Goal: Information Seeking & Learning: Learn about a topic

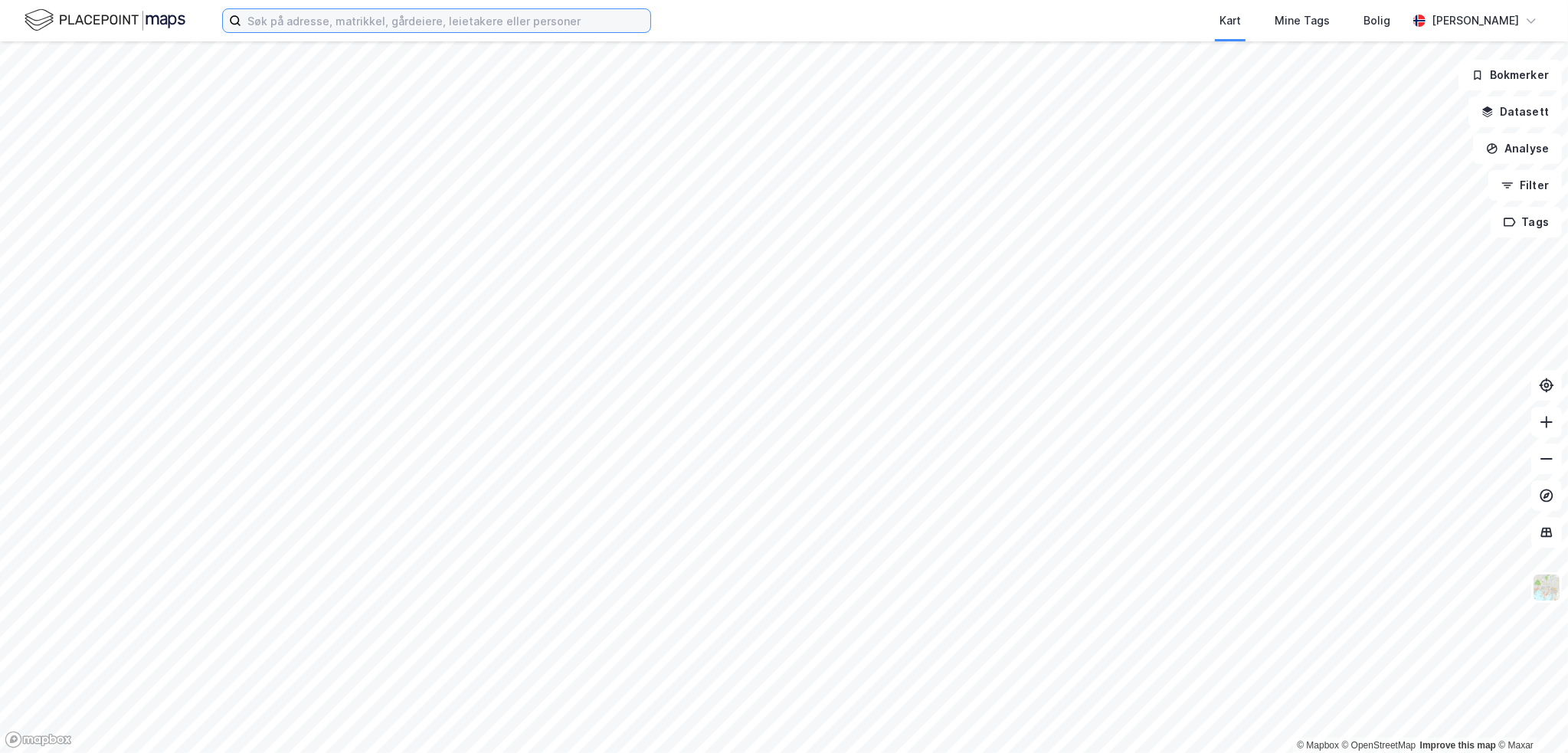
click at [349, 22] on input at bounding box center [446, 20] width 409 height 23
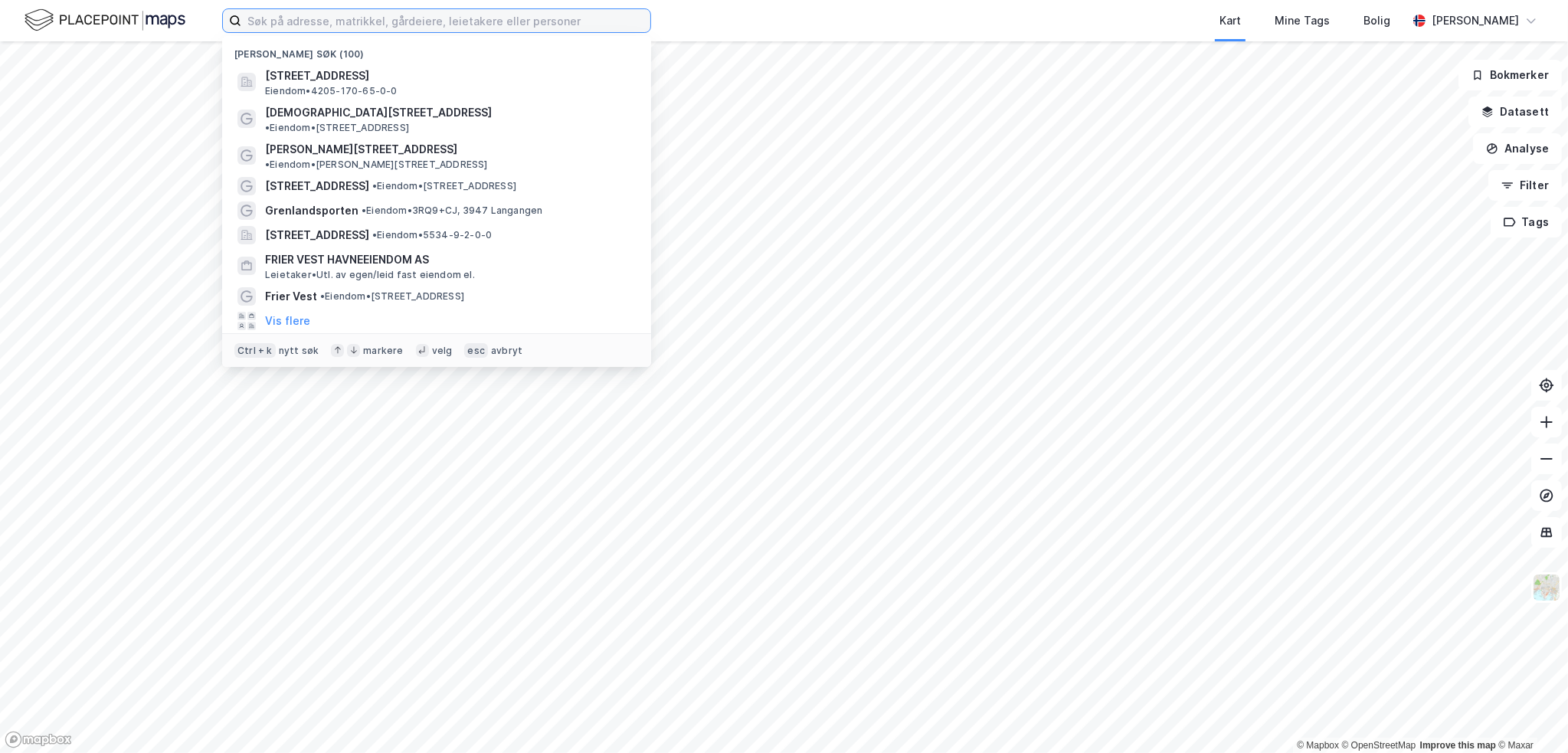
paste input "Borgenhaug 20"
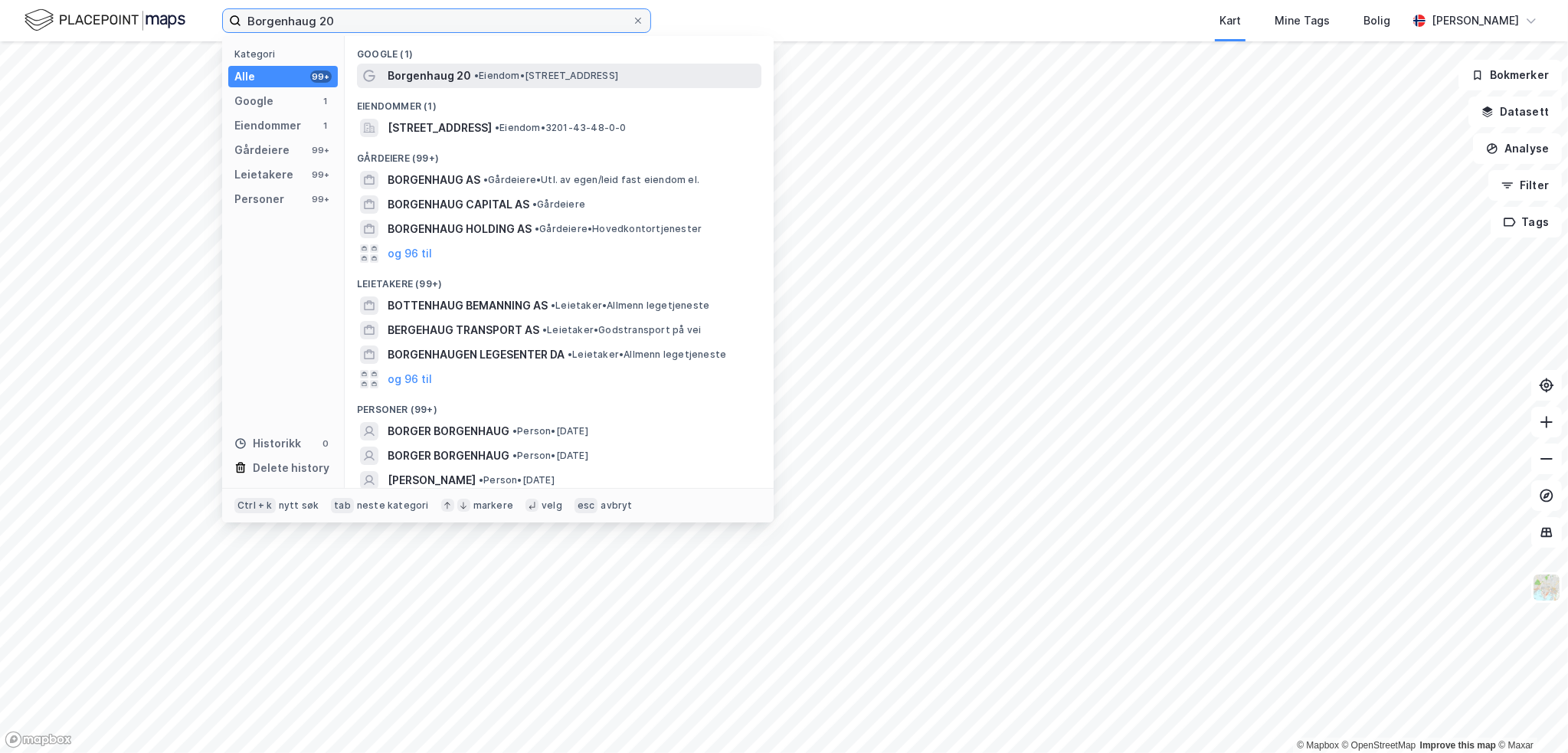
type input "Borgenhaug 20"
click at [526, 78] on span "• Eiendom • [STREET_ADDRESS]" at bounding box center [546, 76] width 144 height 13
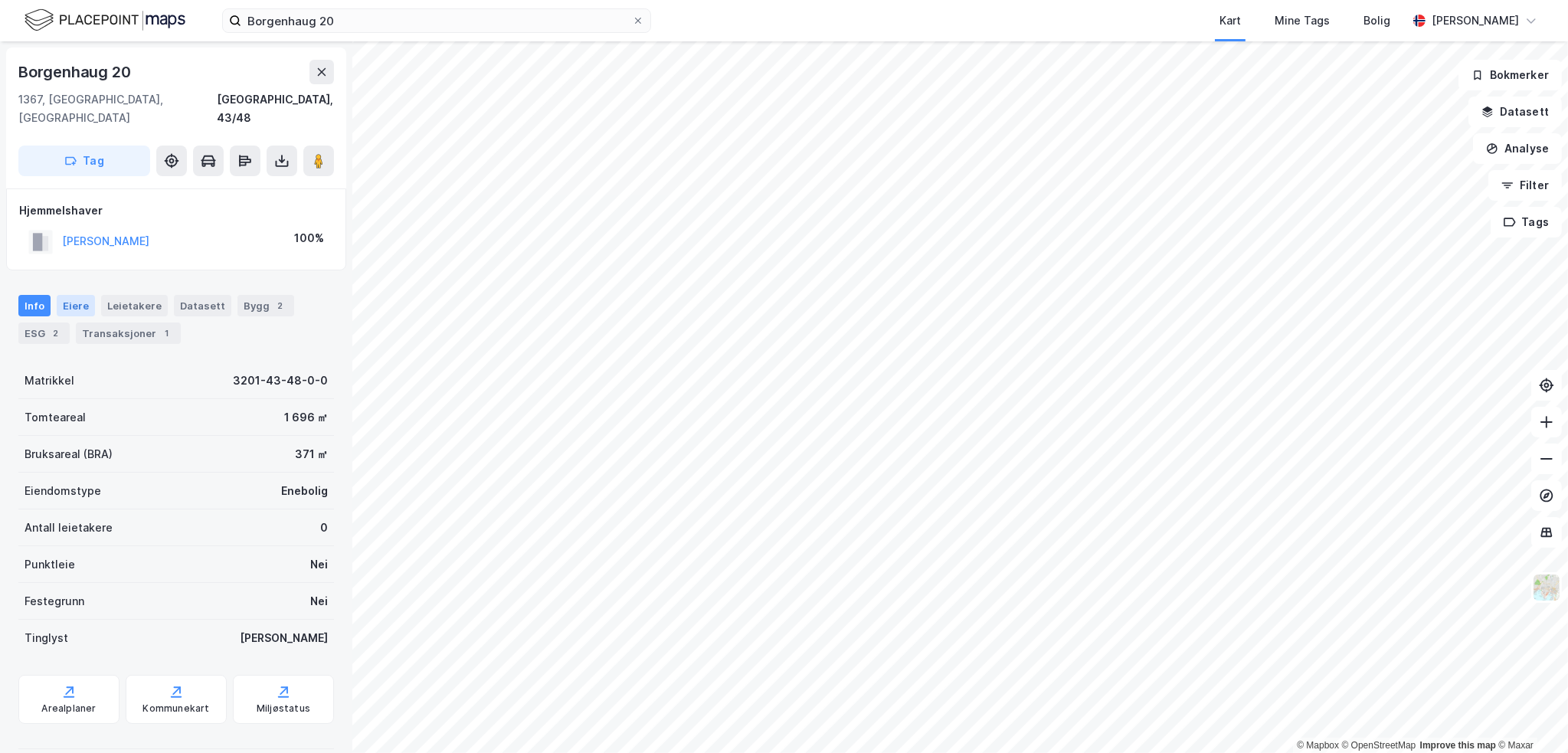
click at [72, 294] on div "Eiere" at bounding box center [76, 305] width 39 height 21
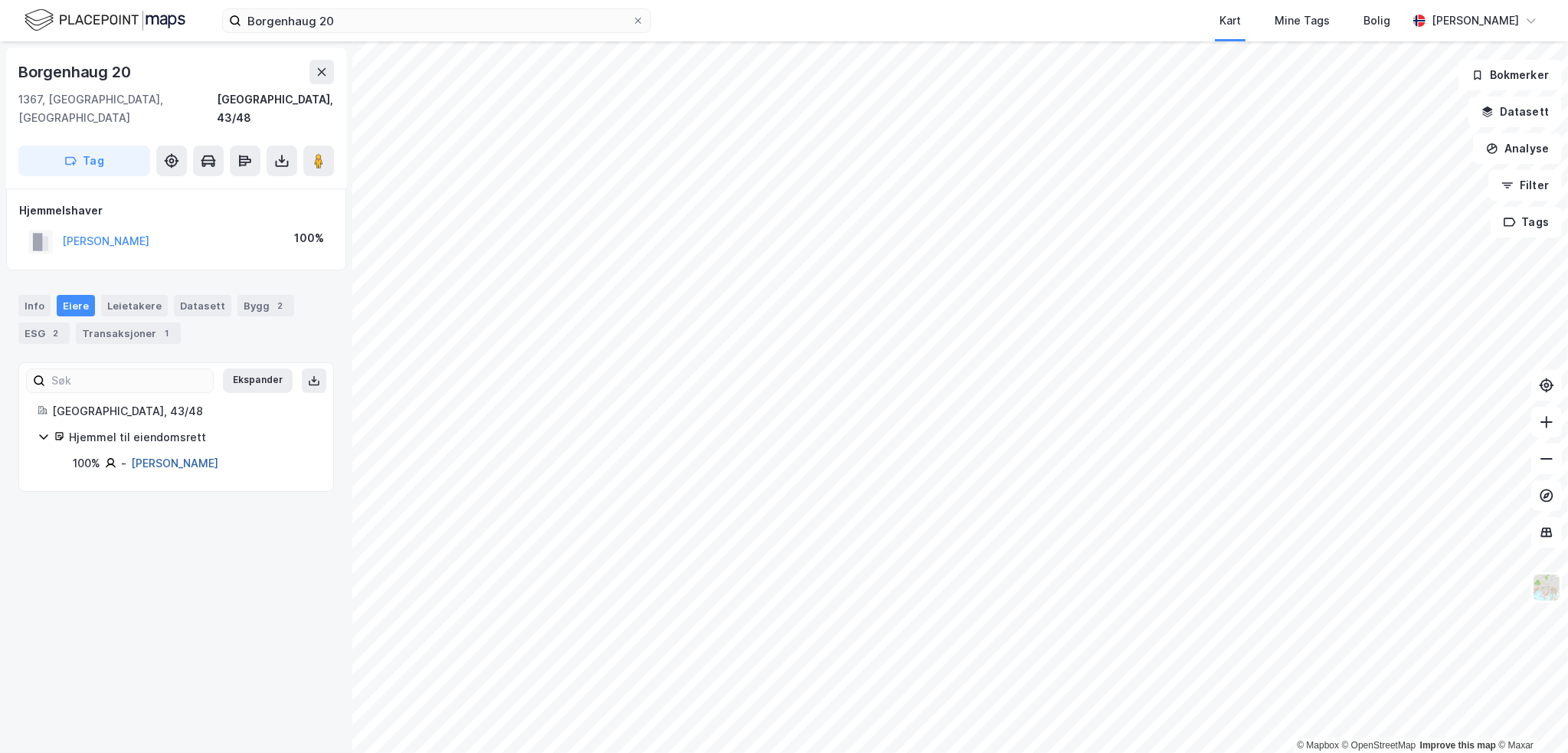
click at [170, 457] on link "[PERSON_NAME]" at bounding box center [175, 463] width 88 height 13
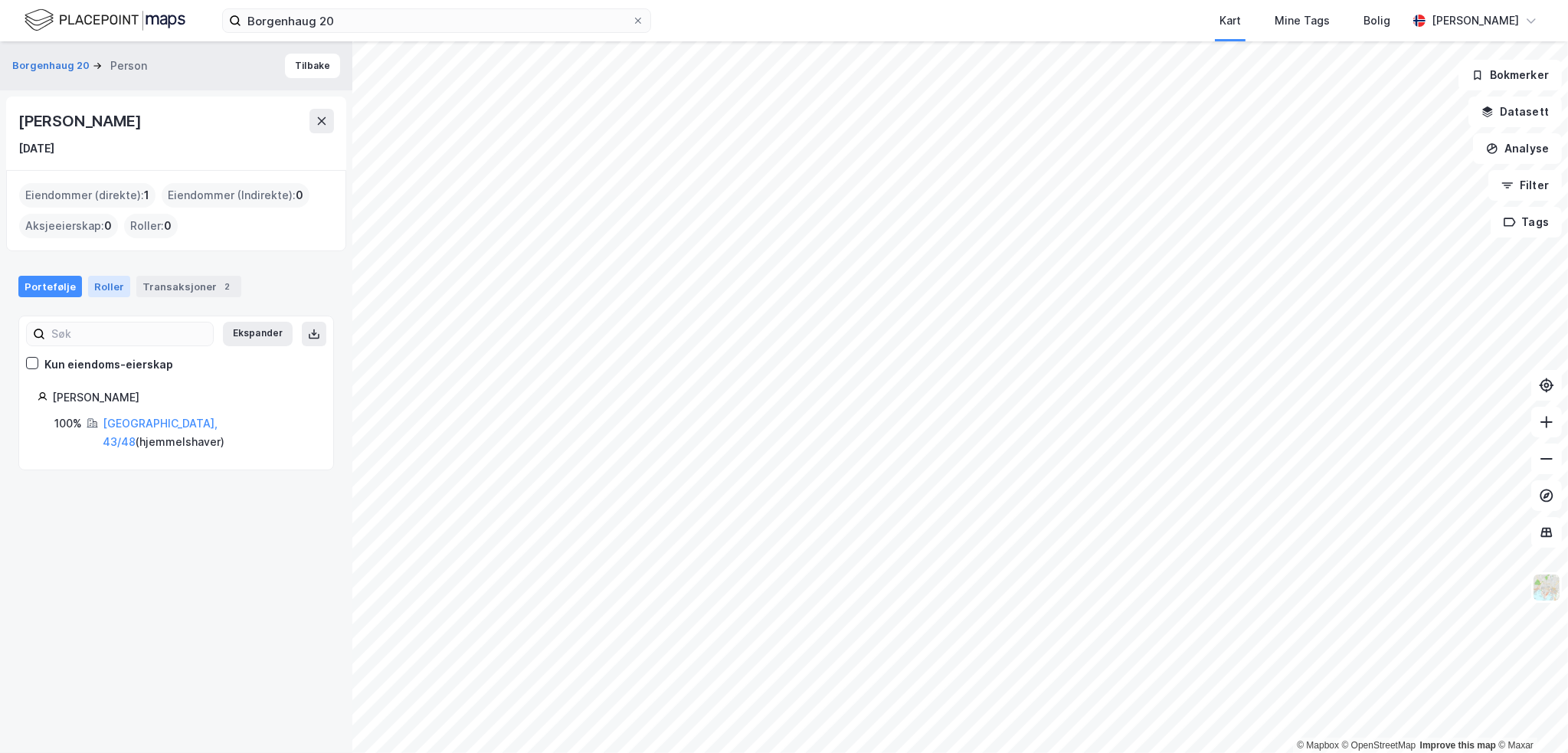
click at [107, 284] on div "Roller" at bounding box center [109, 286] width 42 height 21
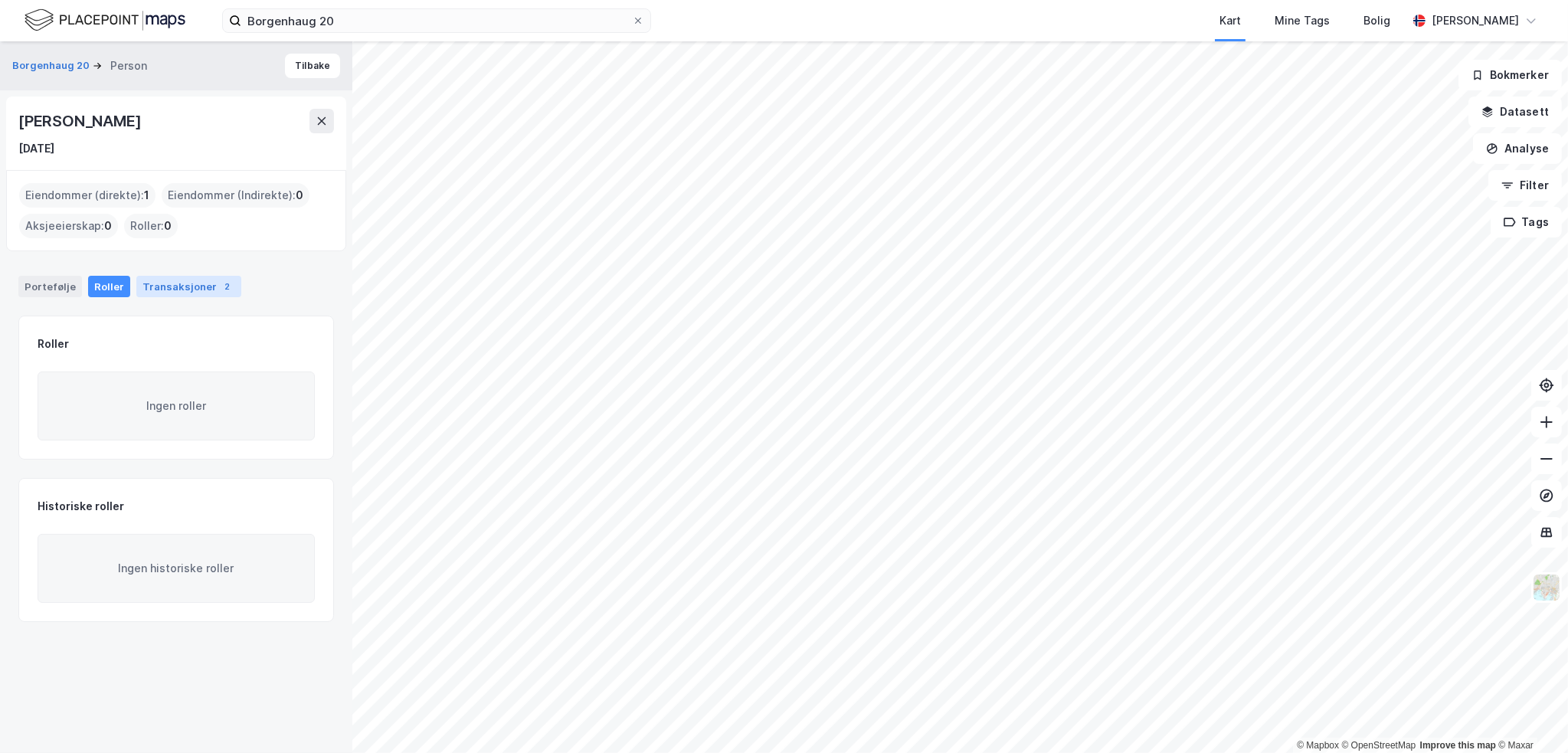
click at [174, 287] on div "Transaksjoner 2" at bounding box center [189, 286] width 105 height 21
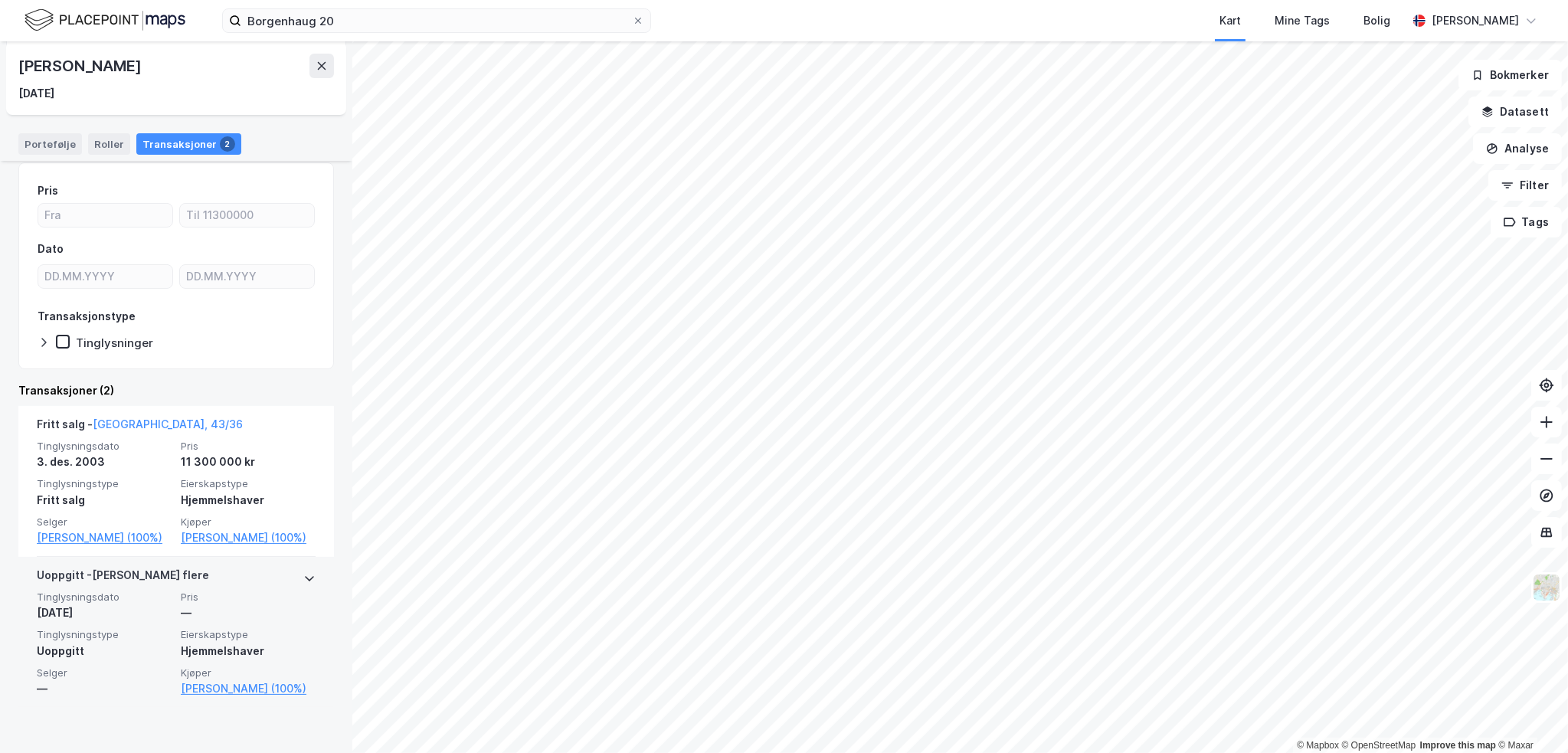
scroll to position [161, 0]
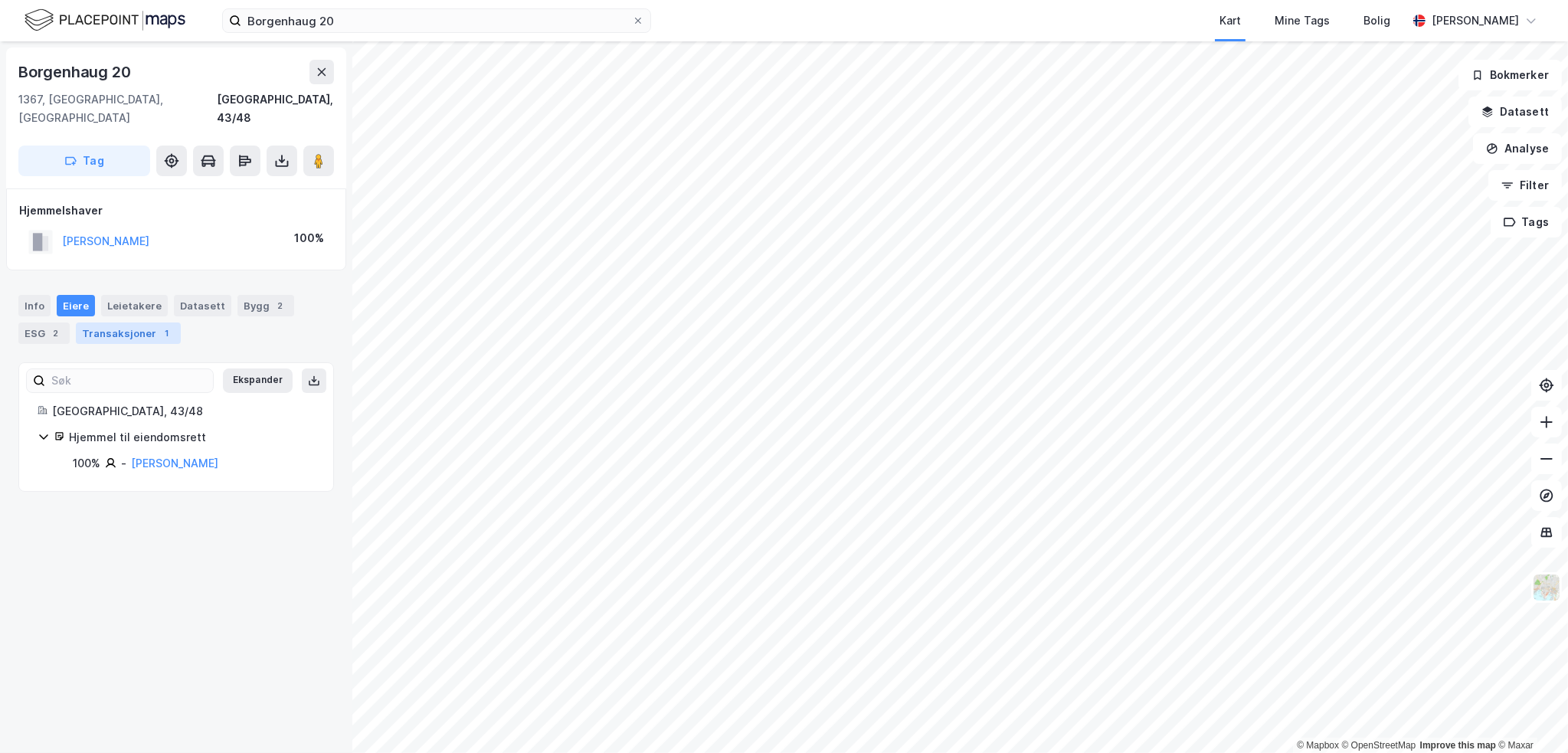
click at [117, 322] on div "Transaksjoner 1" at bounding box center [128, 332] width 105 height 21
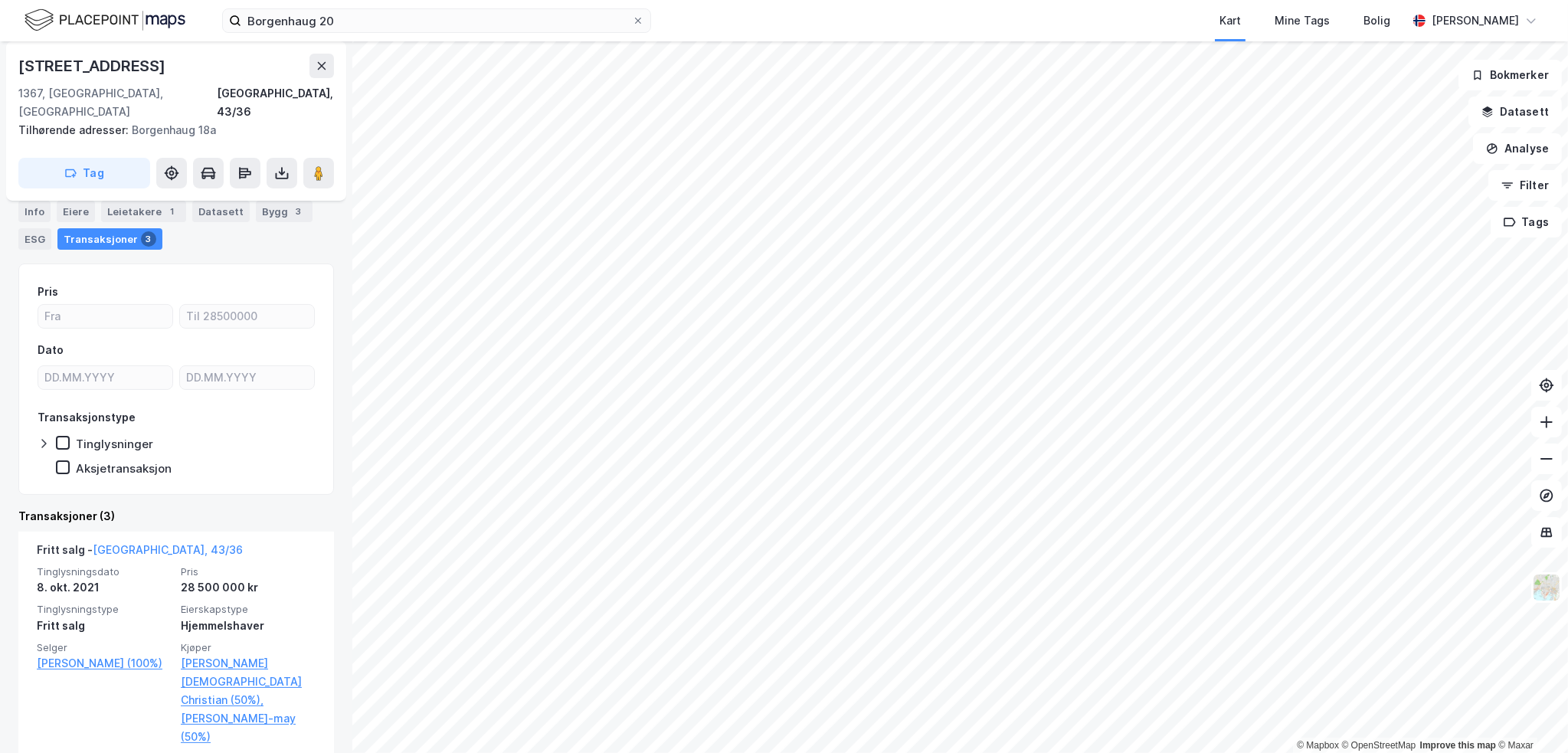
scroll to position [153, 0]
click at [72, 209] on div "Eiere" at bounding box center [76, 211] width 39 height 21
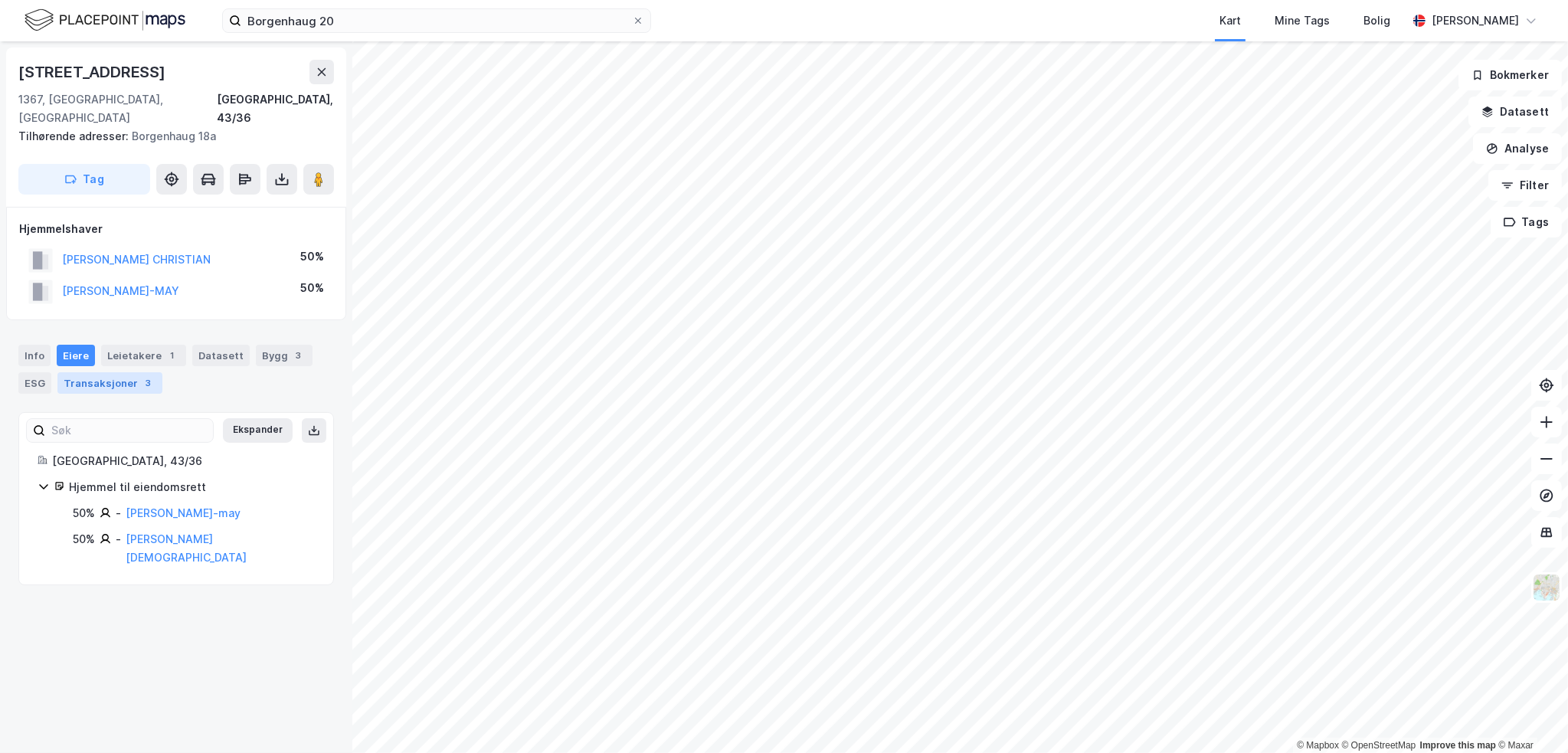
click at [96, 372] on div "Transaksjoner 3" at bounding box center [109, 382] width 105 height 21
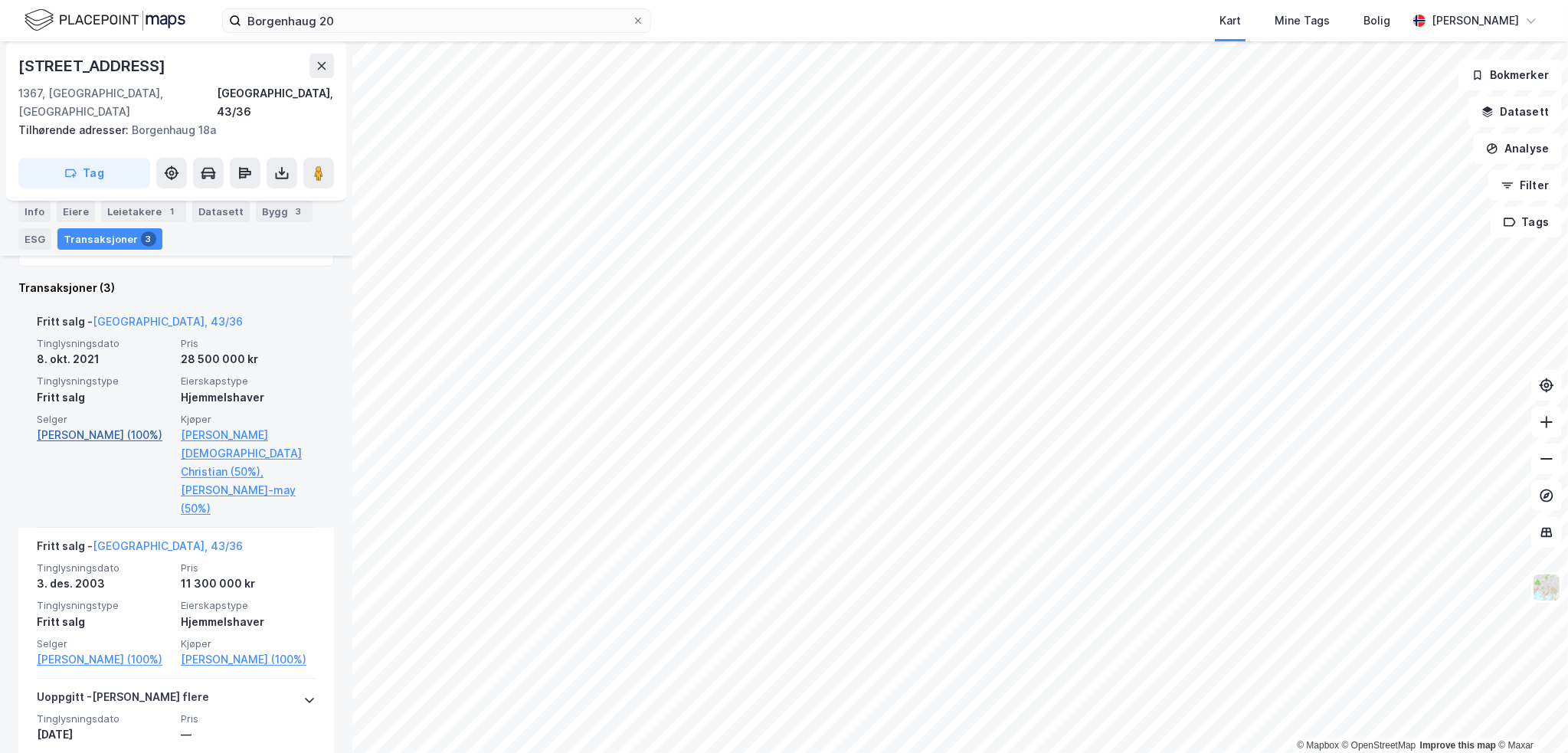
scroll to position [375, 0]
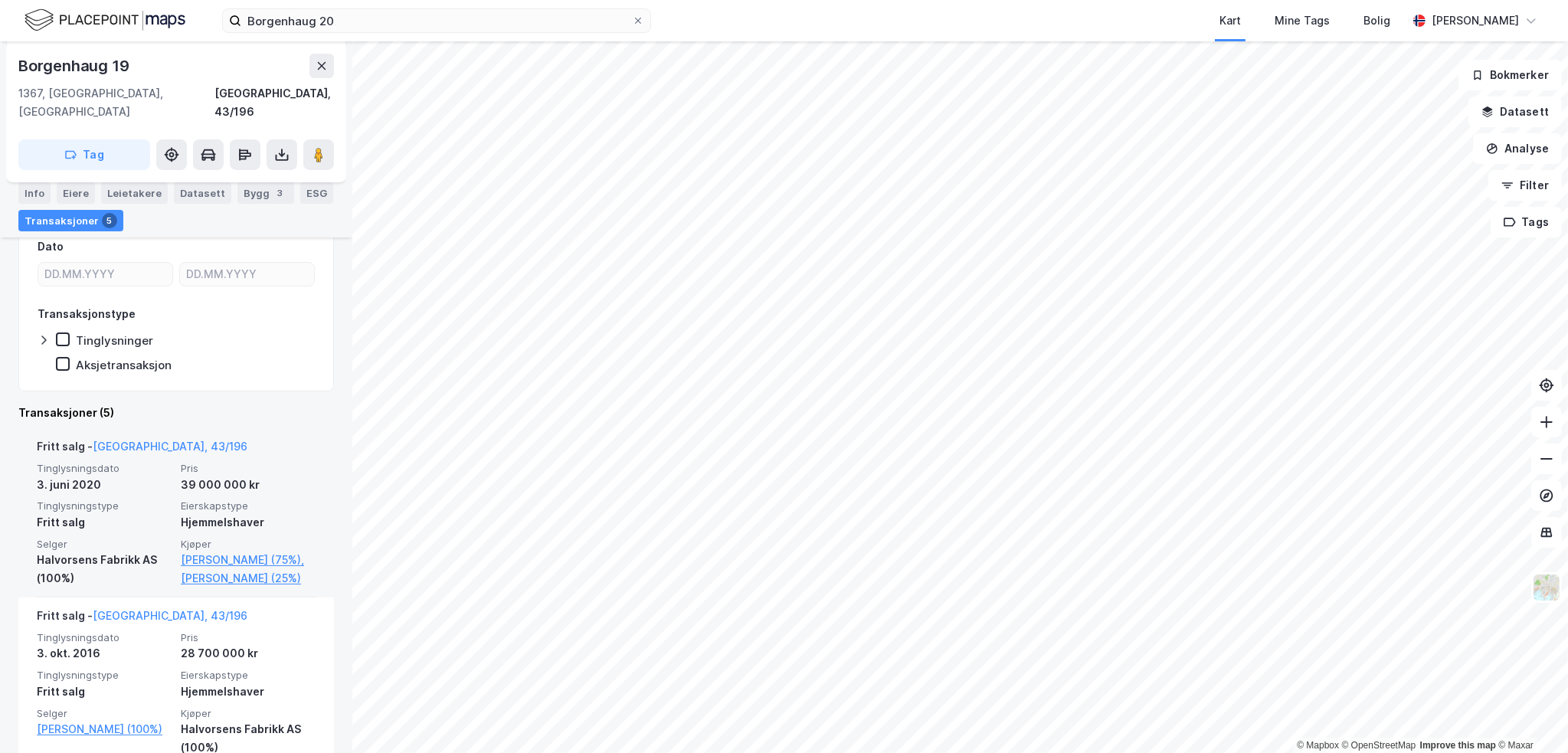
scroll to position [306, 0]
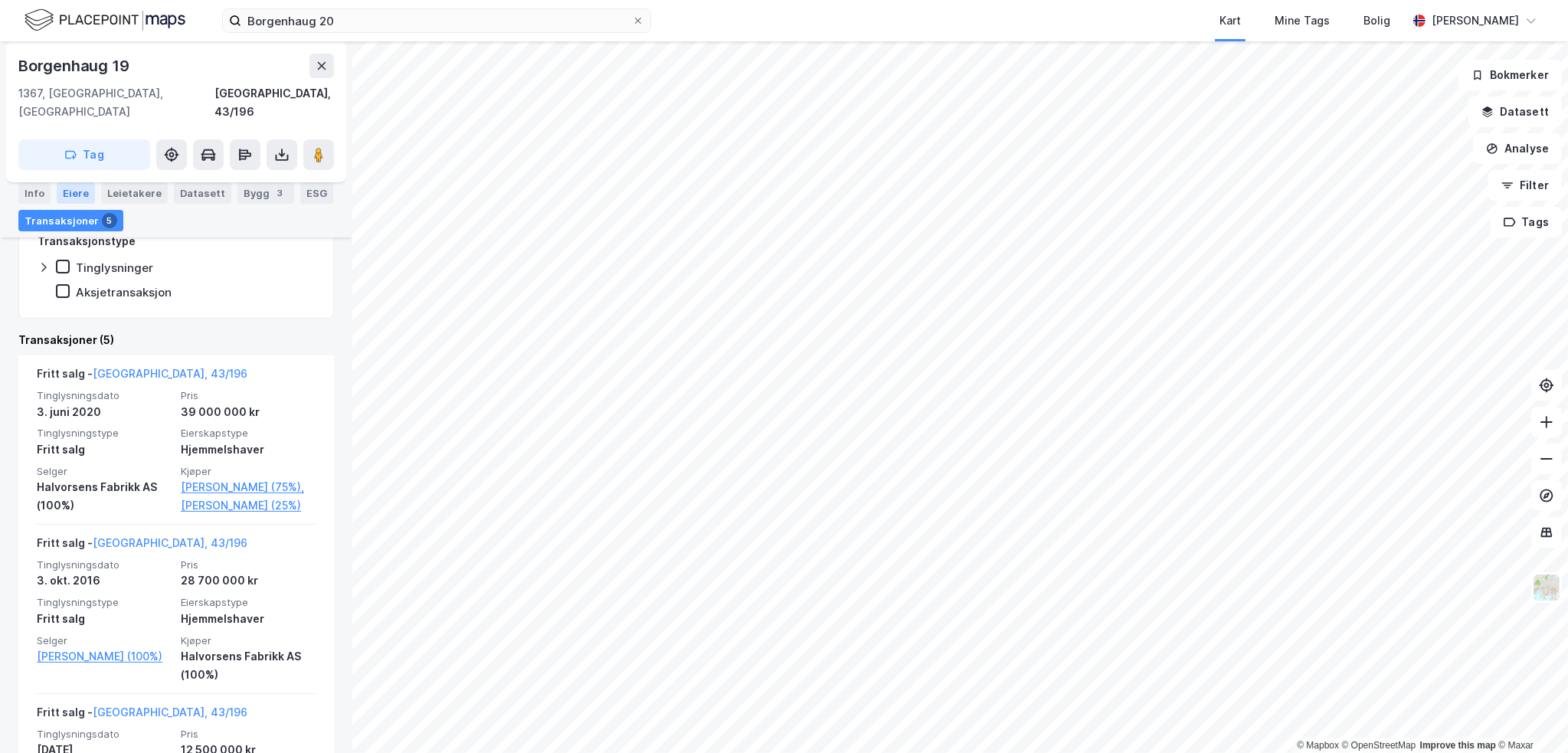
click at [73, 193] on div "Eiere" at bounding box center [76, 193] width 39 height 21
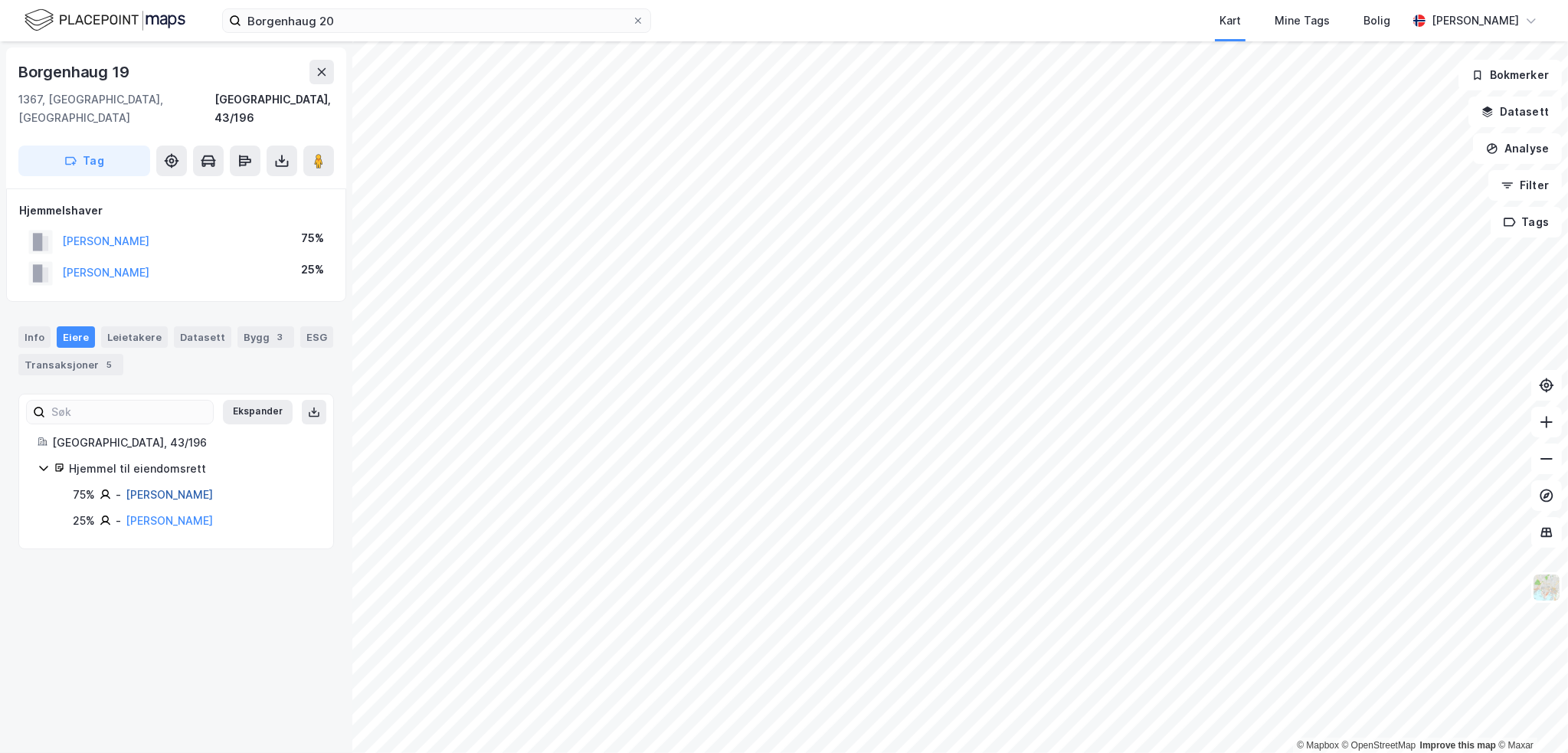
click at [160, 488] on link "[PERSON_NAME]" at bounding box center [169, 494] width 88 height 13
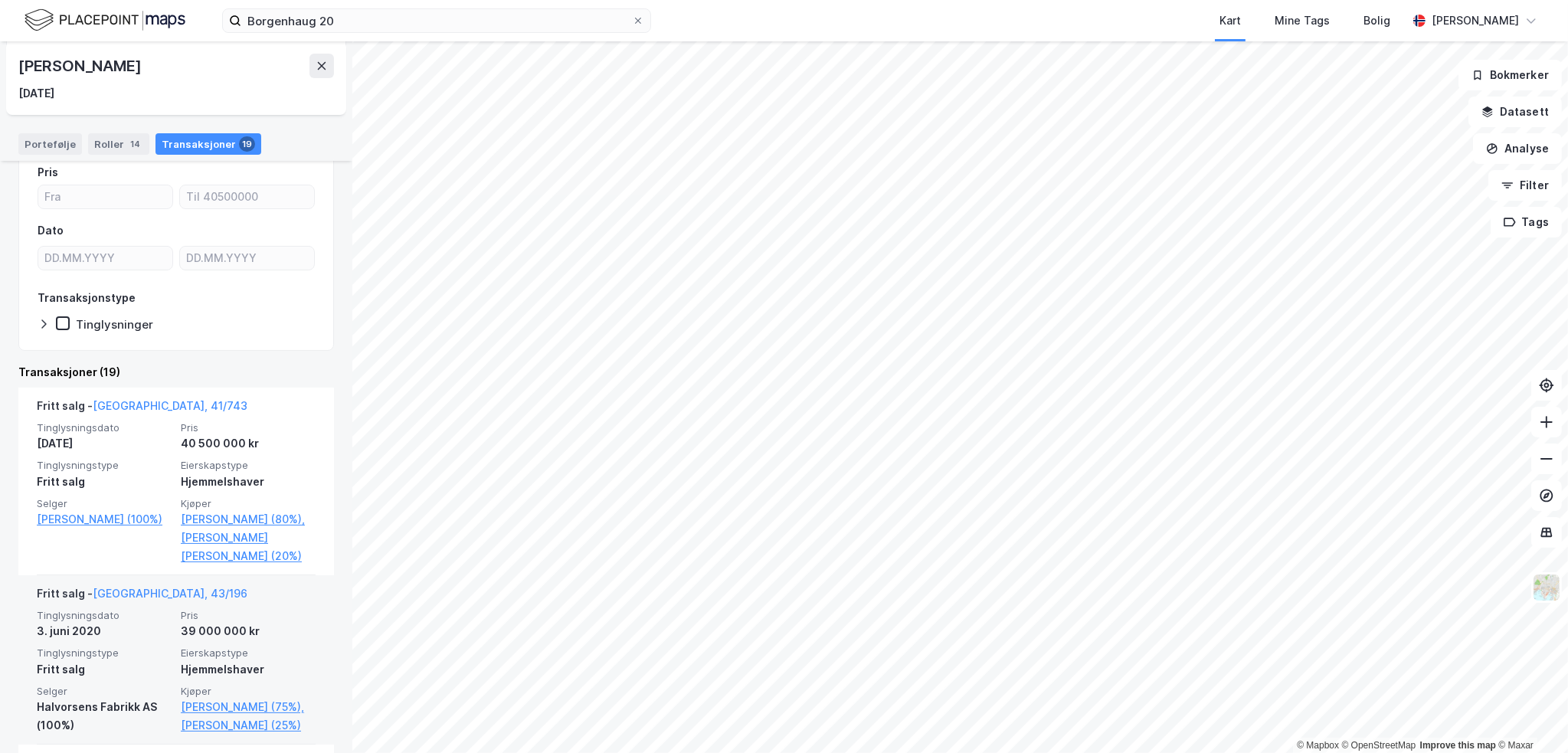
scroll to position [230, 0]
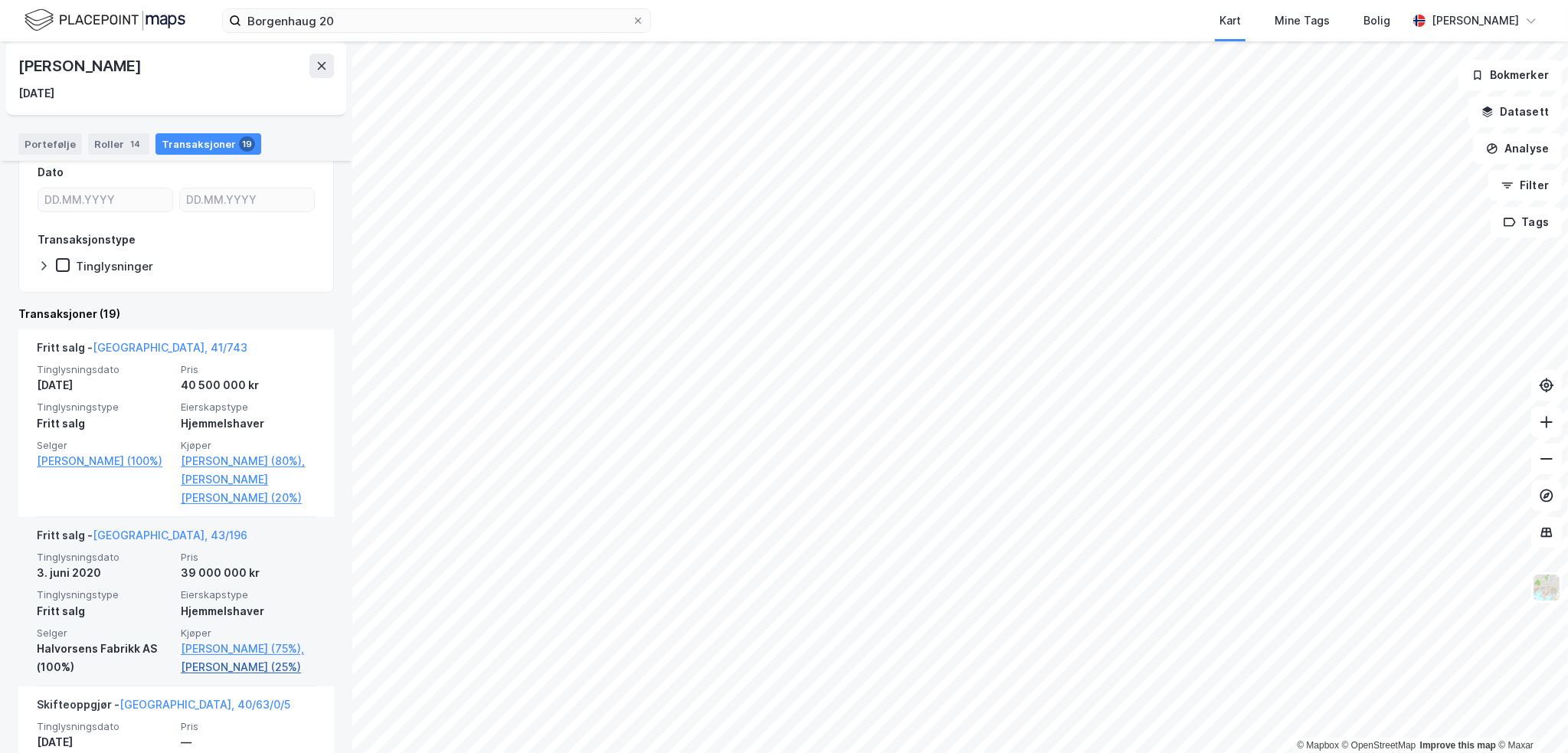
click at [237, 676] on link "[PERSON_NAME] (25%)" at bounding box center [248, 667] width 135 height 19
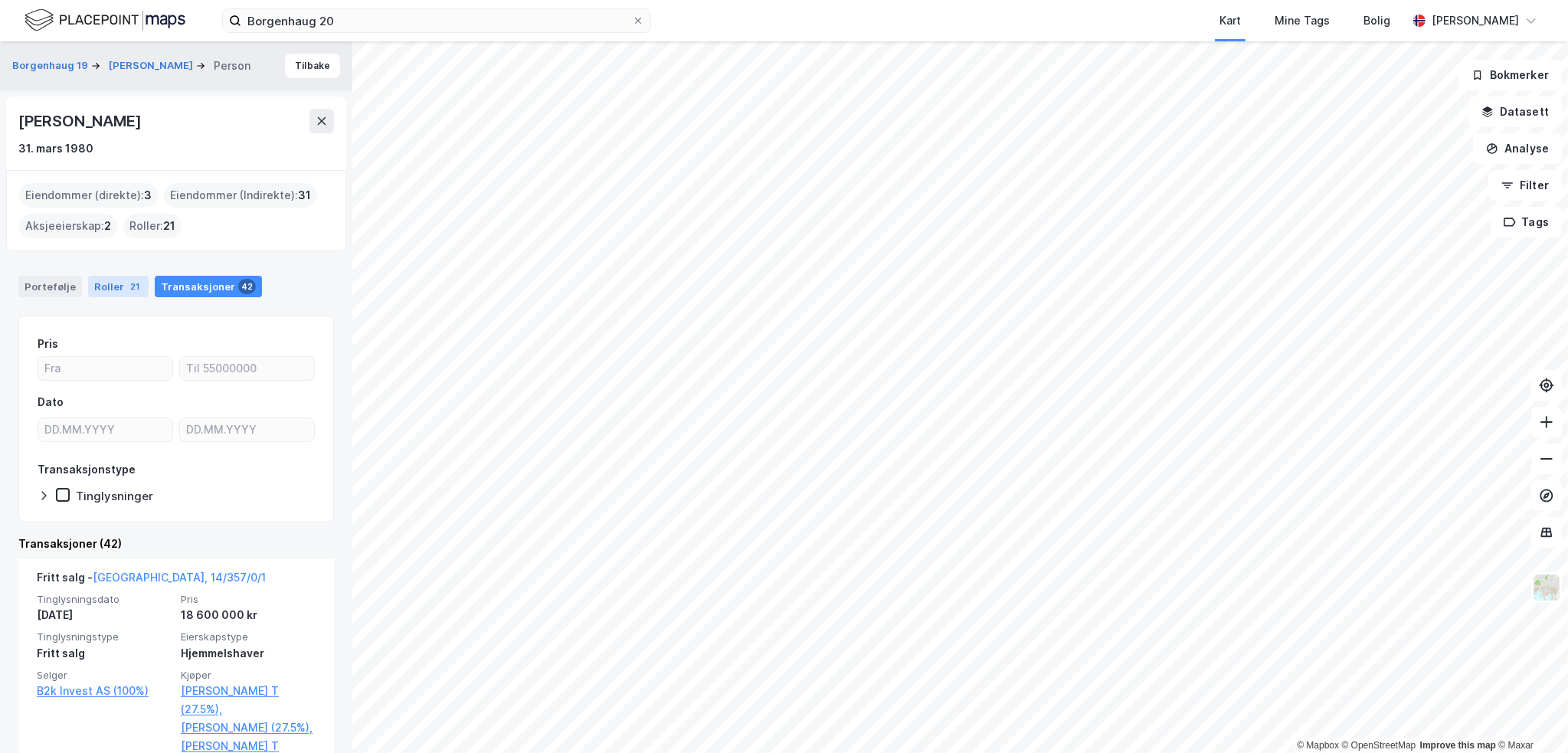
click at [108, 284] on div "Roller 21" at bounding box center [119, 286] width 61 height 21
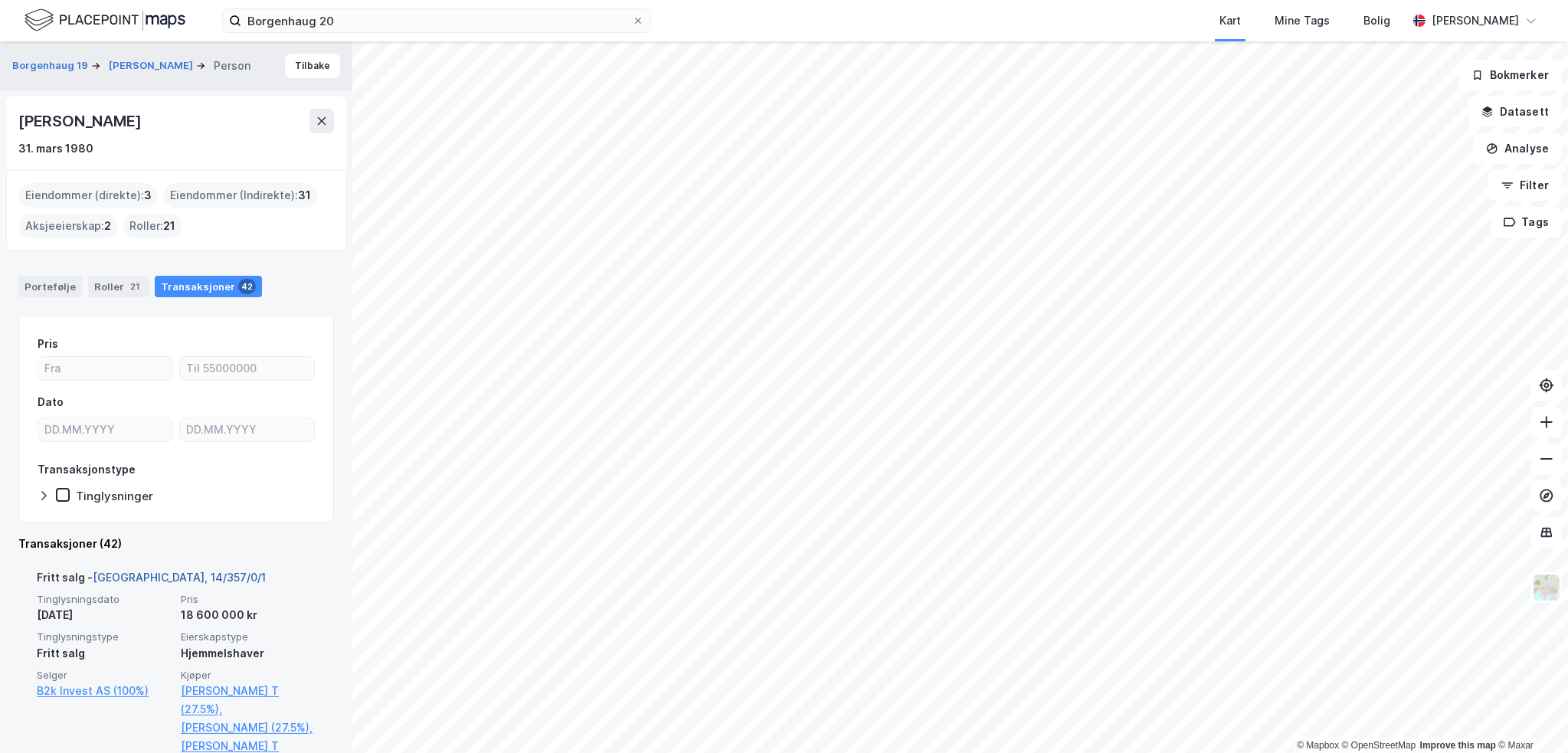
click at [152, 575] on link "[GEOGRAPHIC_DATA], 14/357/0/1" at bounding box center [179, 576] width 173 height 13
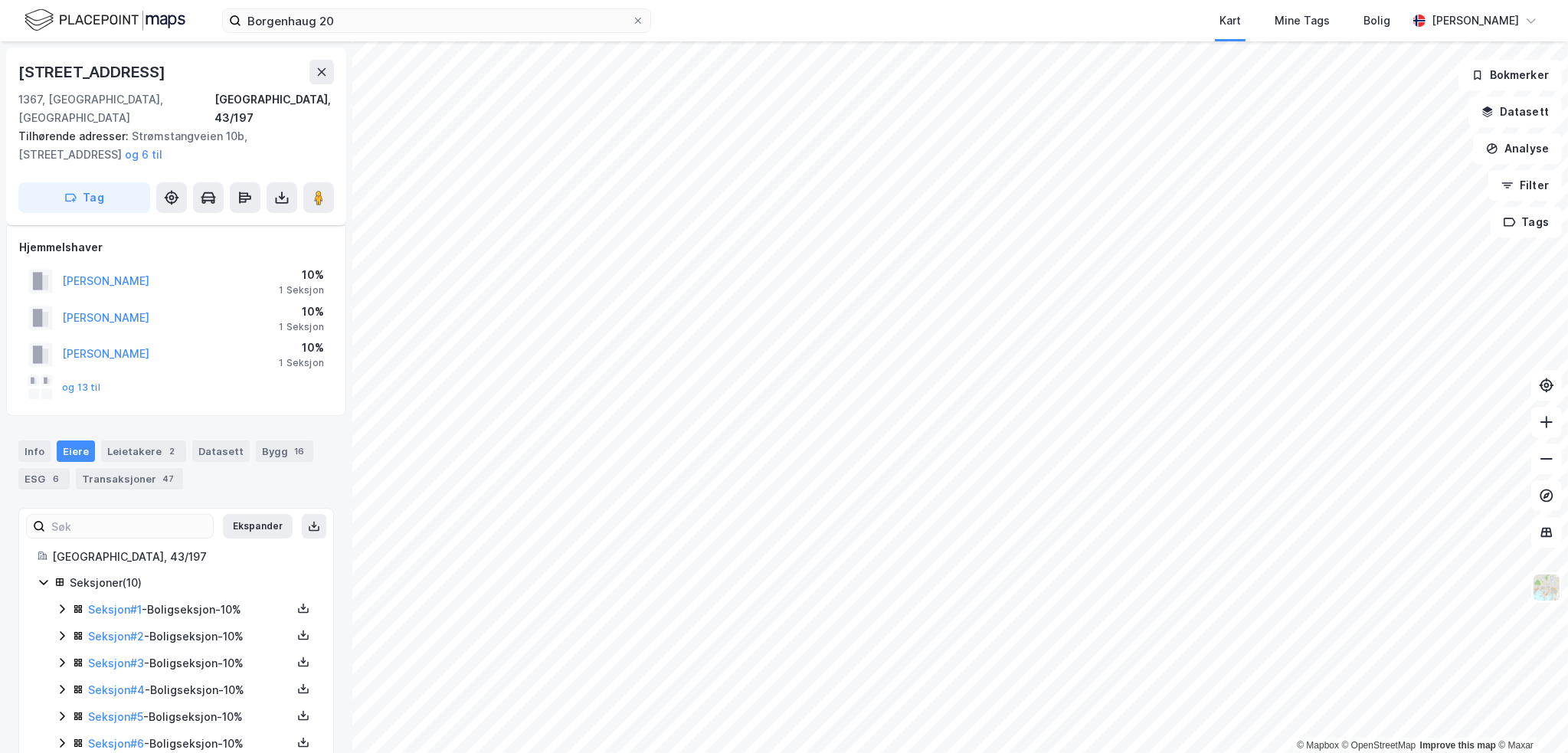
scroll to position [127, 0]
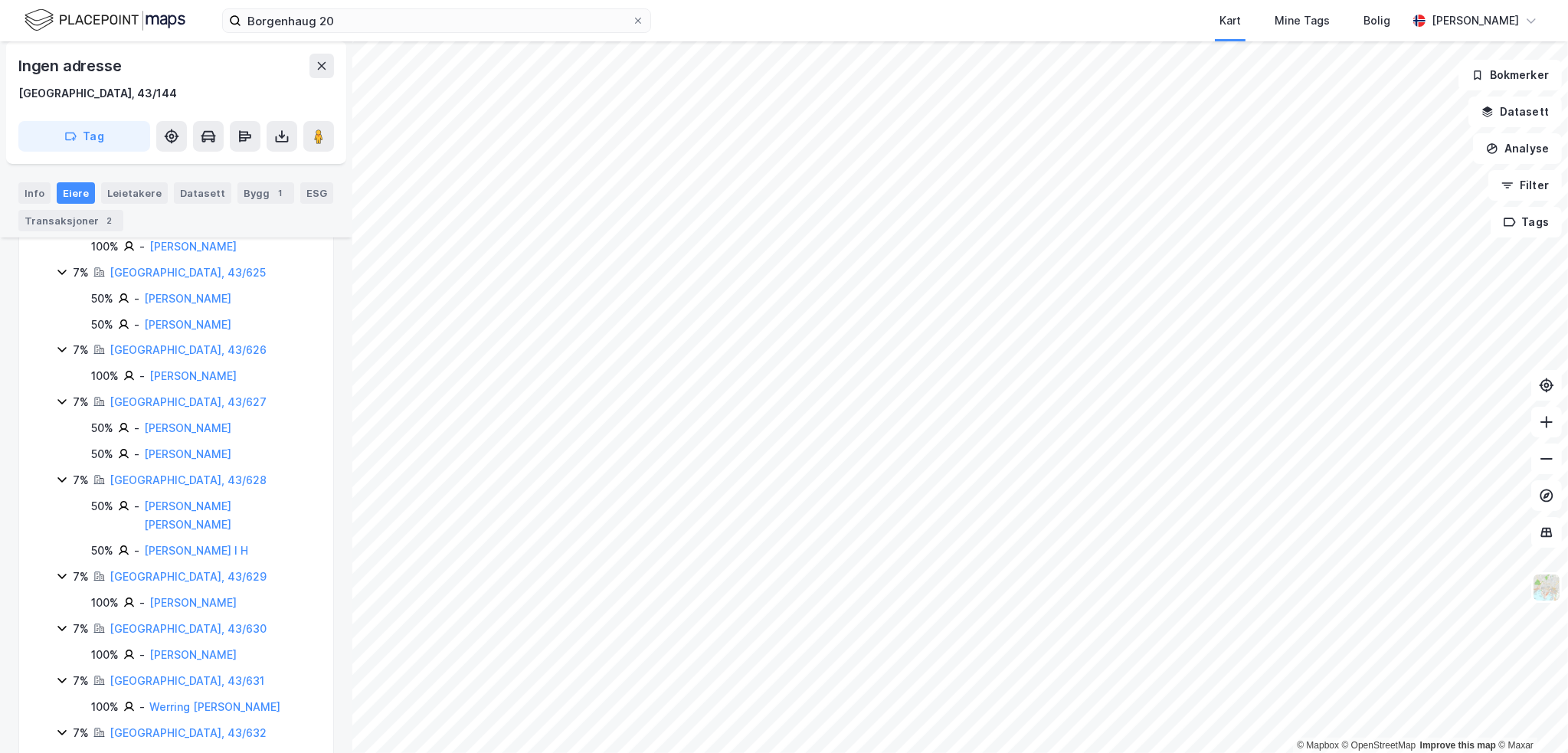
scroll to position [357, 0]
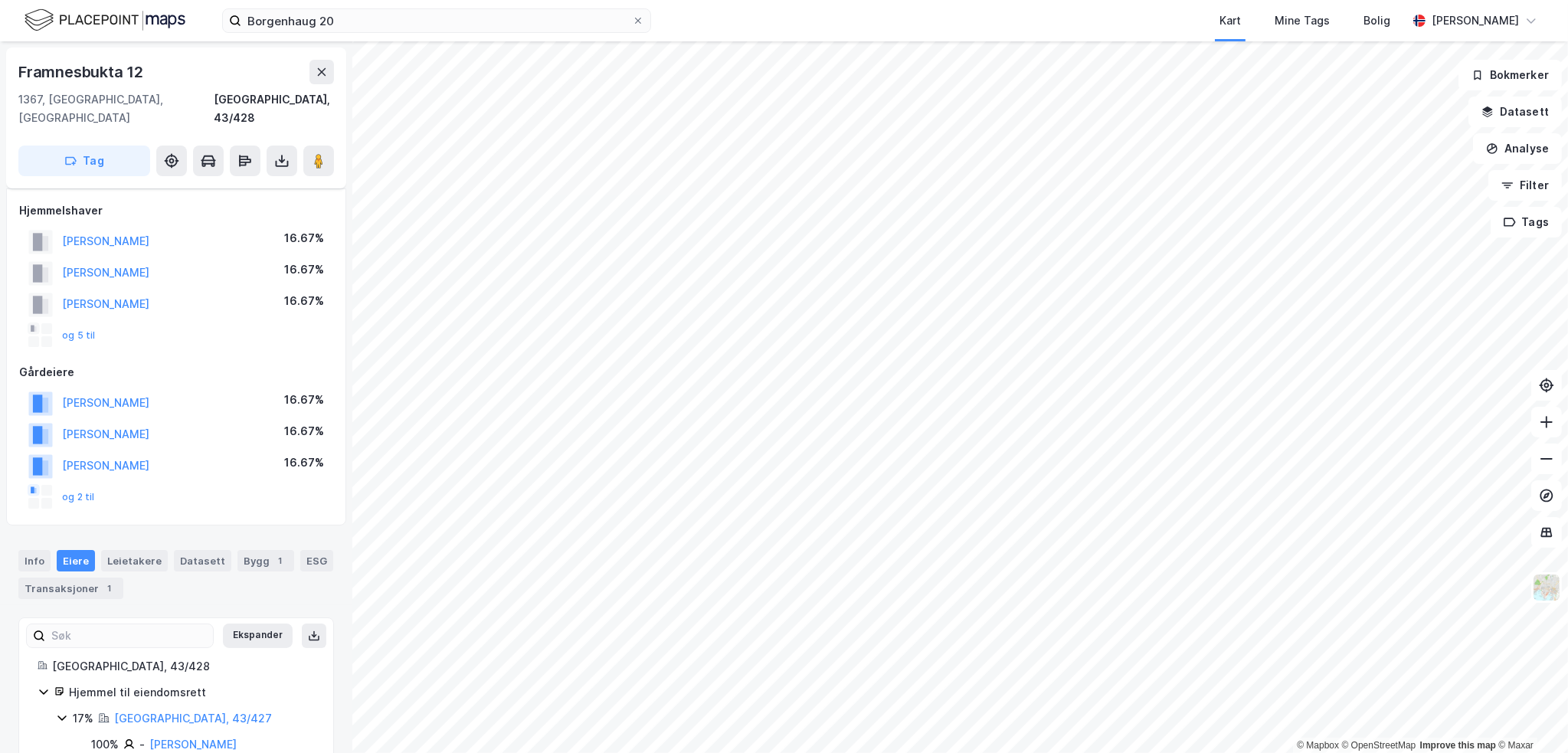
scroll to position [331, 0]
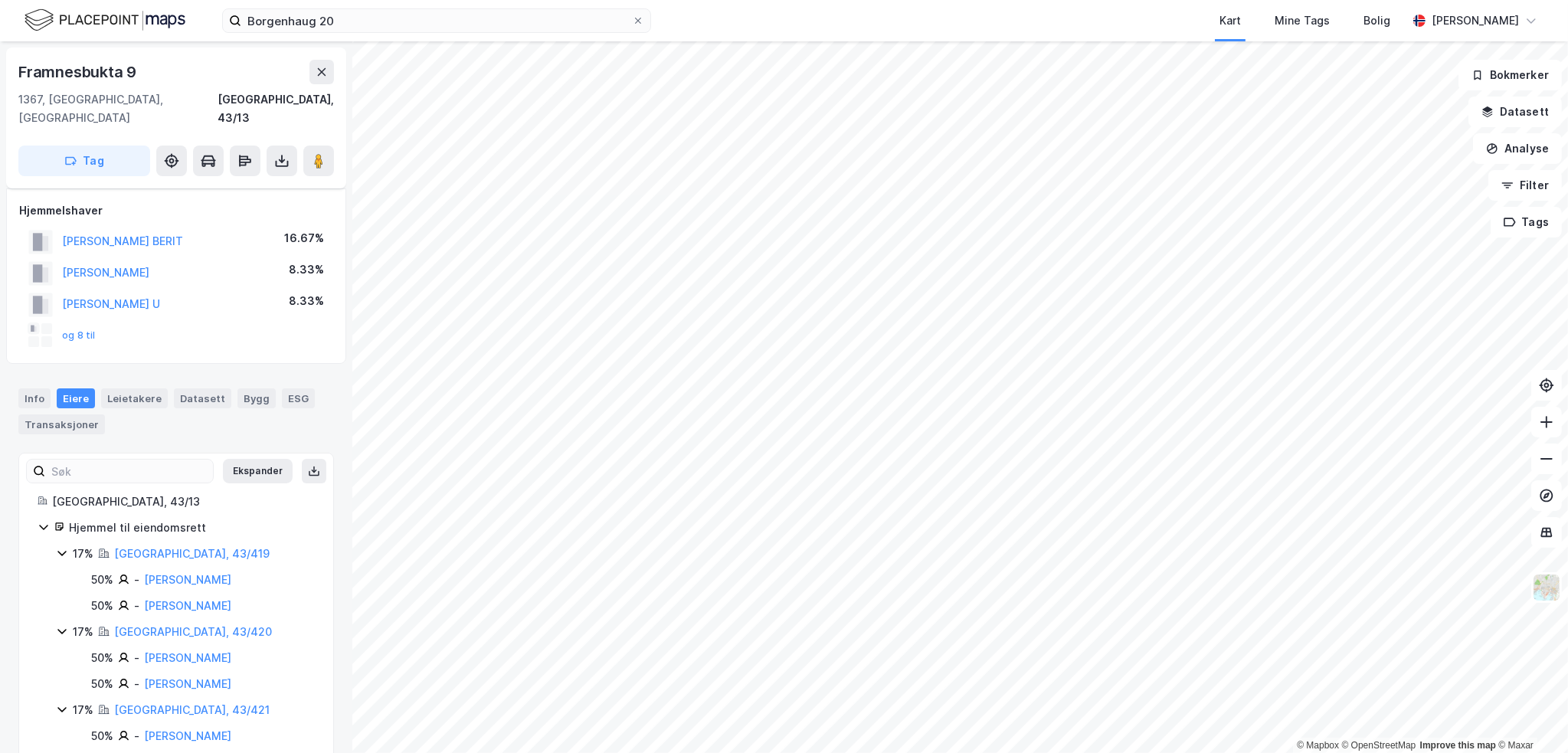
scroll to position [244, 0]
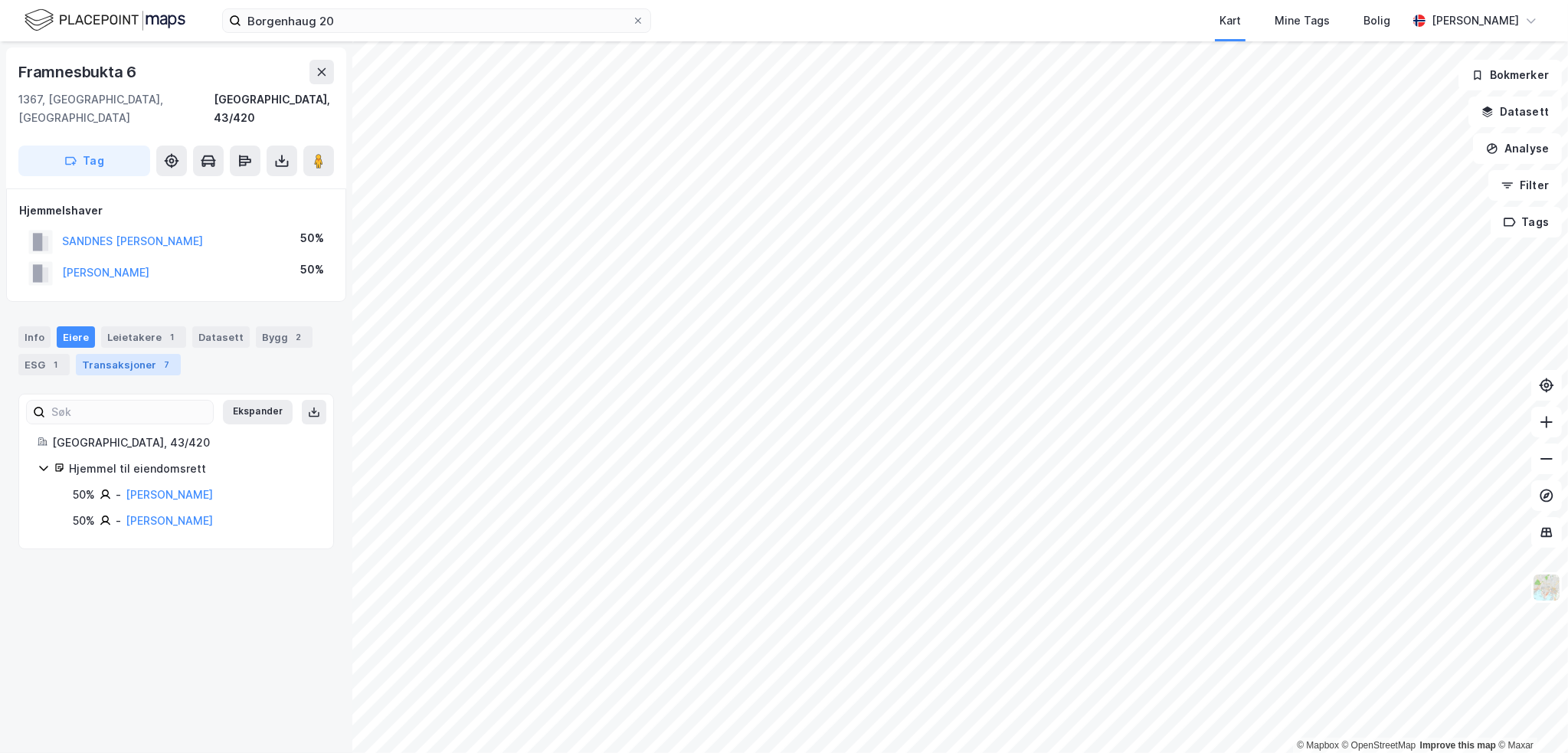
click at [118, 354] on div "Transaksjoner 7" at bounding box center [128, 364] width 105 height 21
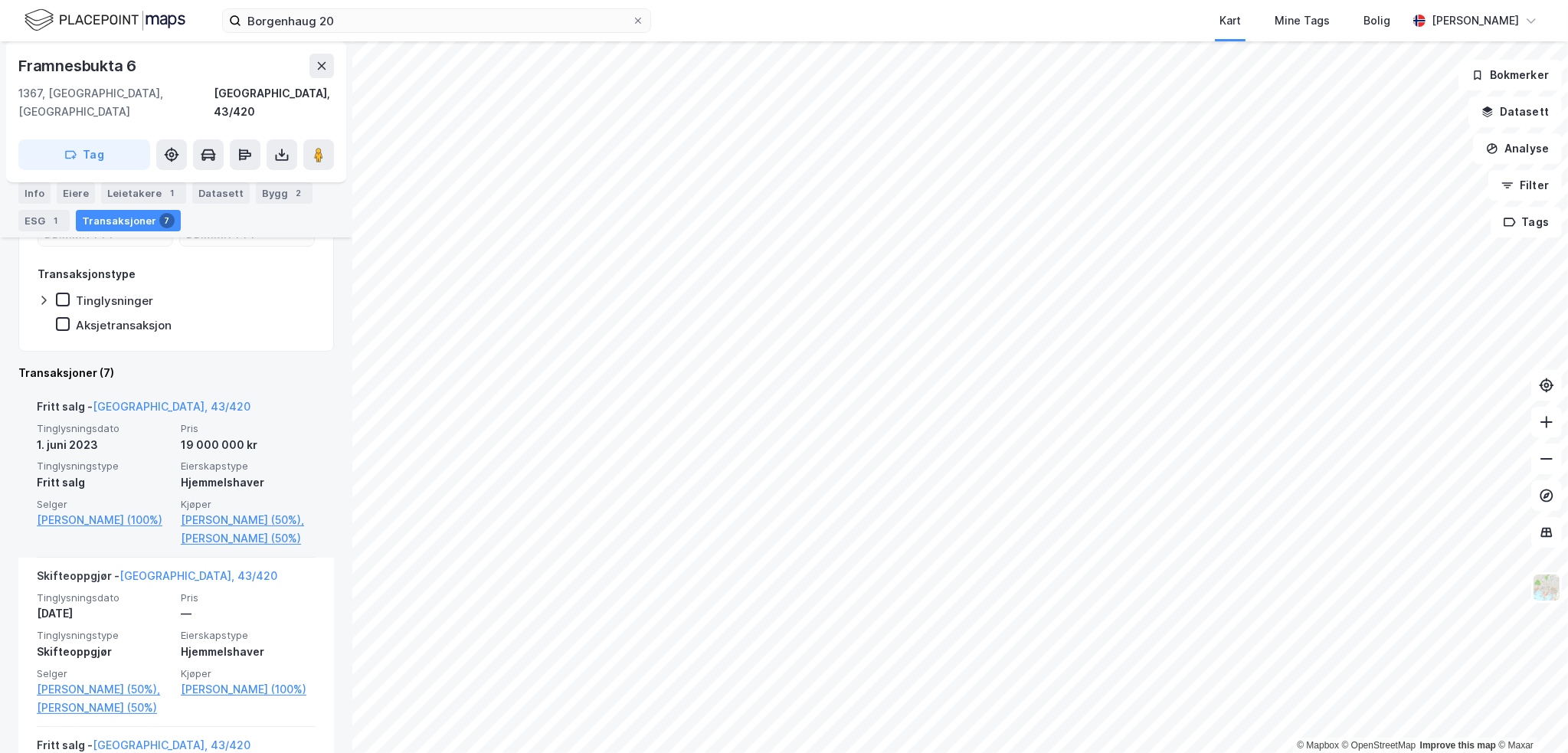
scroll to position [306, 0]
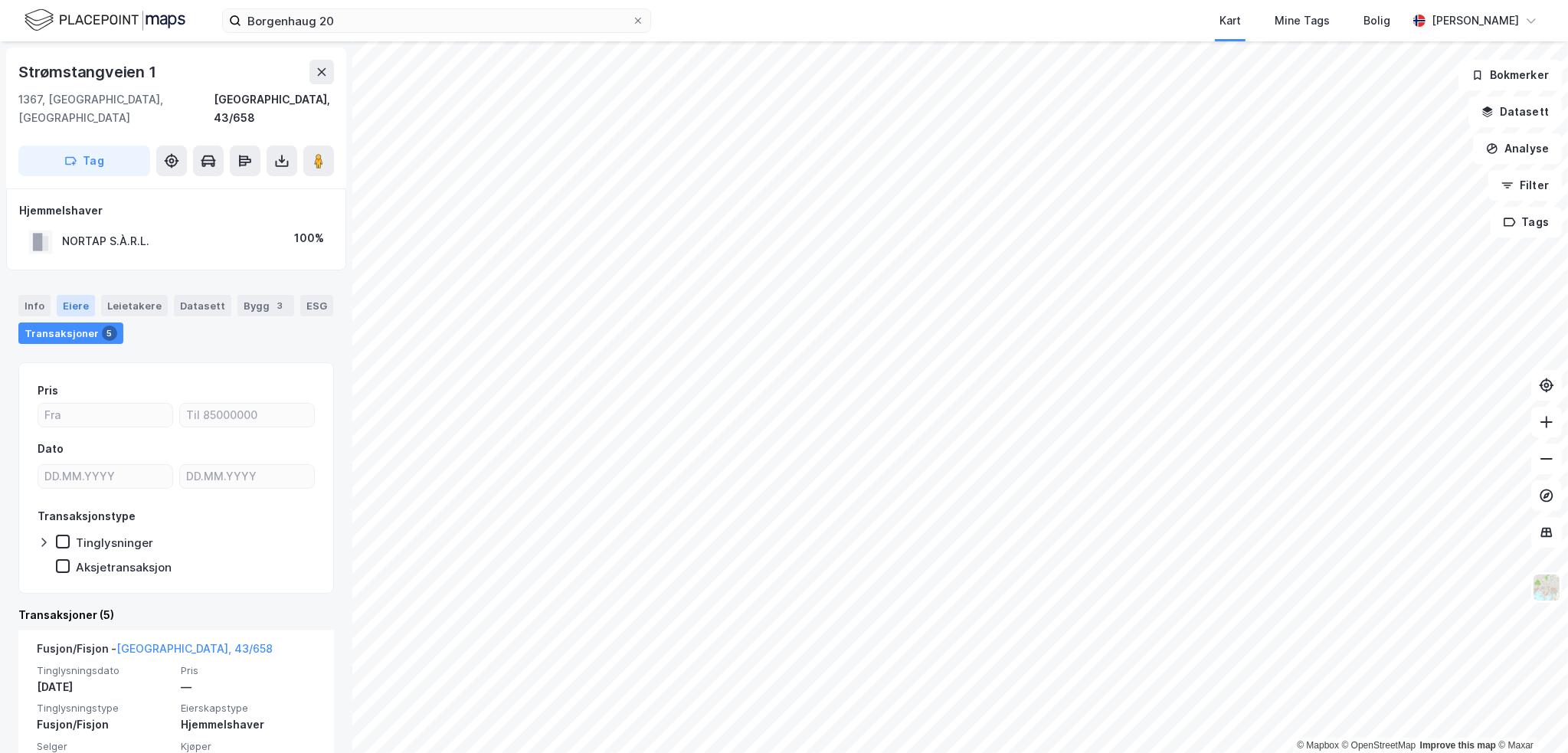
click at [77, 294] on div "Eiere" at bounding box center [76, 305] width 39 height 21
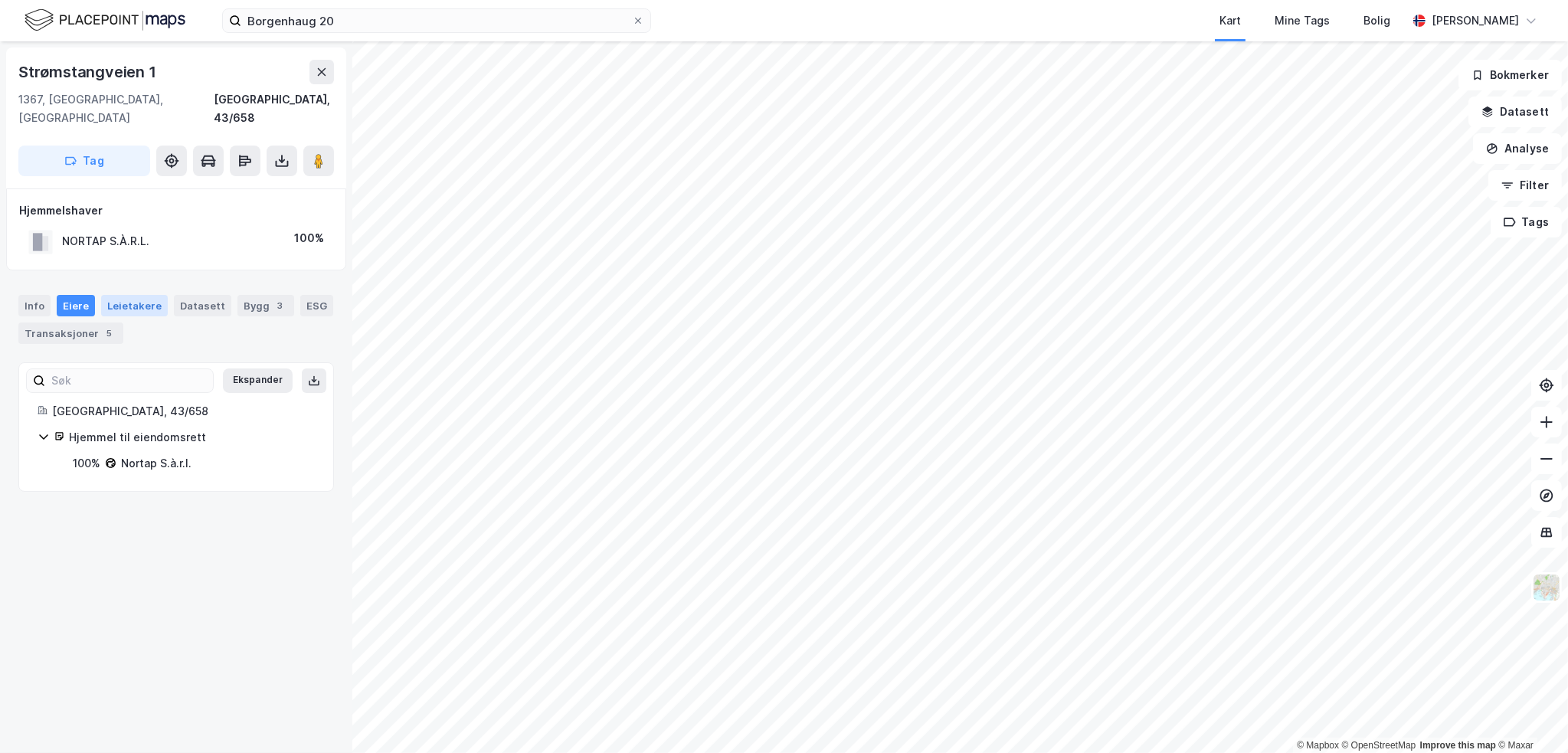
click at [136, 294] on div "Leietakere" at bounding box center [134, 305] width 66 height 21
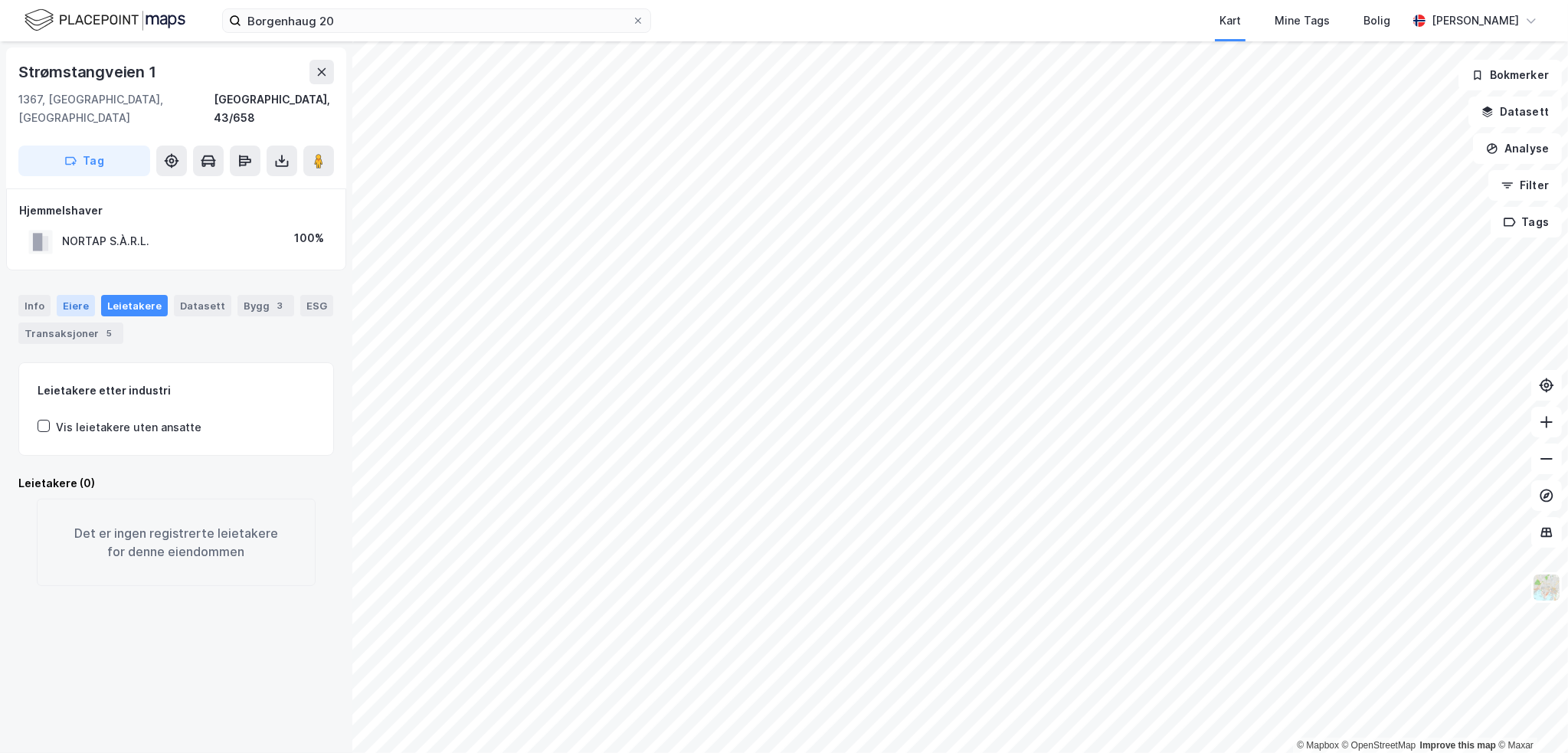
click at [72, 294] on div "Eiere" at bounding box center [76, 305] width 39 height 21
